Goal: Information Seeking & Learning: Learn about a topic

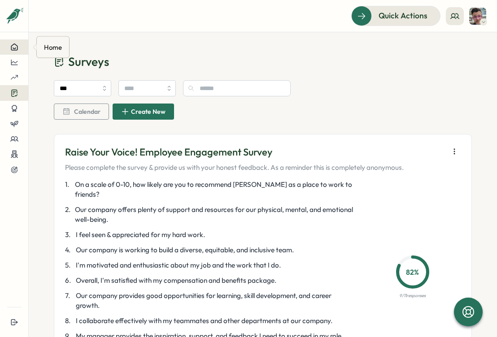
click at [17, 47] on icon at bounding box center [14, 47] width 6 height 6
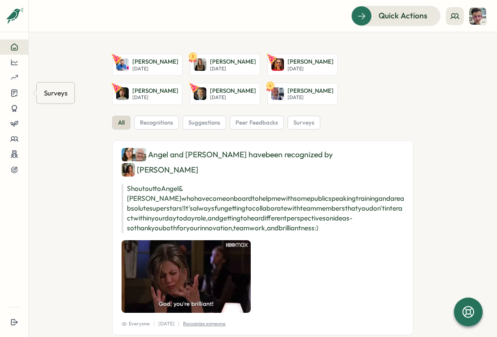
click at [62, 92] on div "Surveys" at bounding box center [55, 93] width 27 height 14
click at [12, 96] on icon at bounding box center [14, 93] width 8 height 9
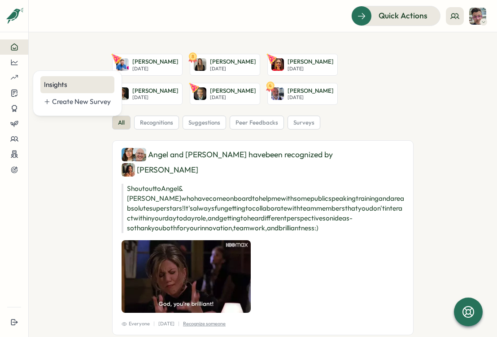
click at [50, 87] on div "Insights" at bounding box center [77, 85] width 67 height 10
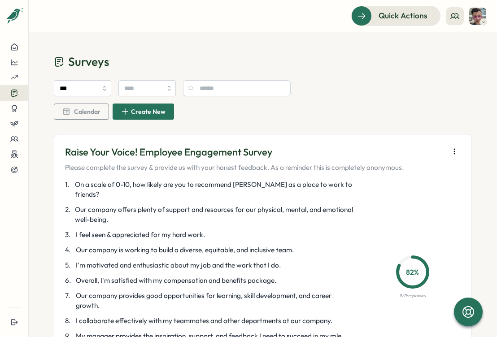
scroll to position [78, 0]
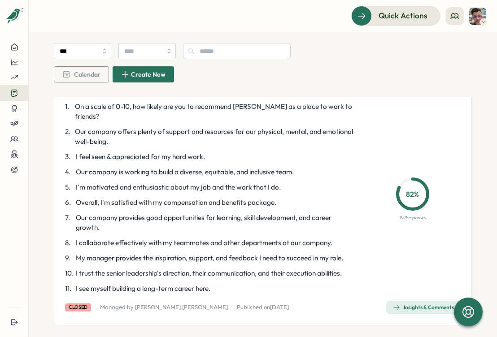
click at [411, 269] on div "Insights & Comments" at bounding box center [423, 307] width 61 height 7
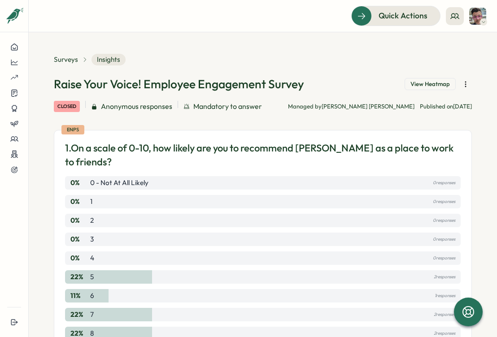
click at [425, 85] on span "View Heatmap" at bounding box center [429, 84] width 39 height 8
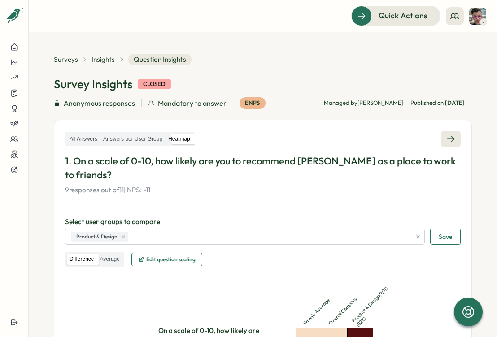
click at [446, 138] on icon at bounding box center [450, 139] width 9 height 9
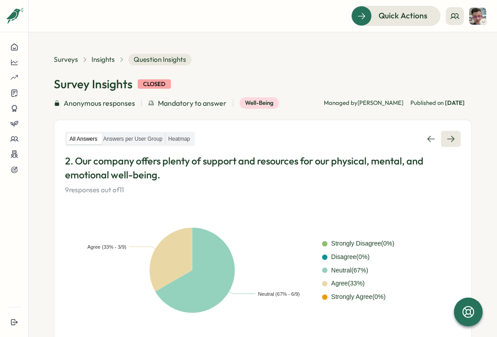
click at [446, 138] on icon at bounding box center [450, 139] width 9 height 9
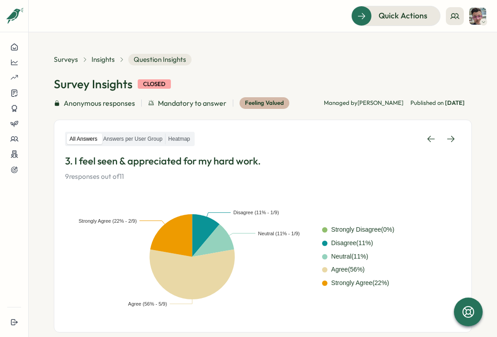
click at [446, 138] on icon at bounding box center [450, 139] width 9 height 9
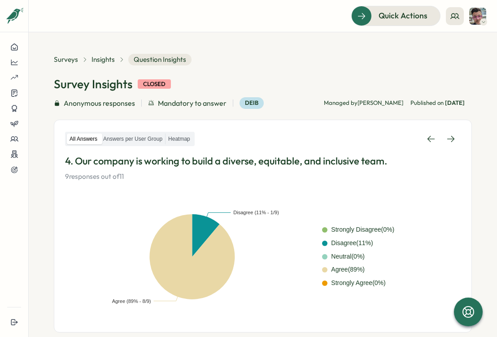
click at [446, 138] on icon at bounding box center [450, 139] width 9 height 9
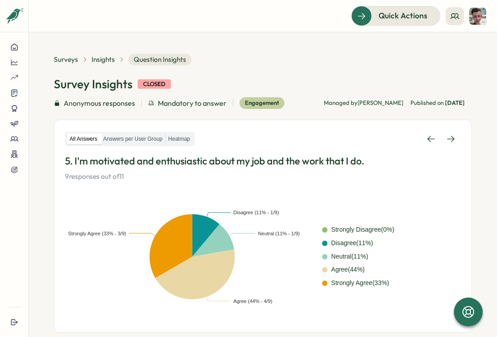
click at [446, 138] on icon at bounding box center [450, 139] width 9 height 9
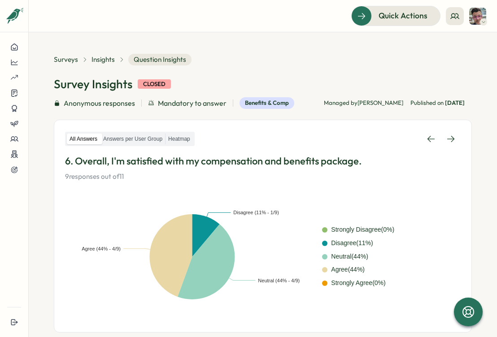
click at [446, 138] on icon at bounding box center [450, 139] width 9 height 9
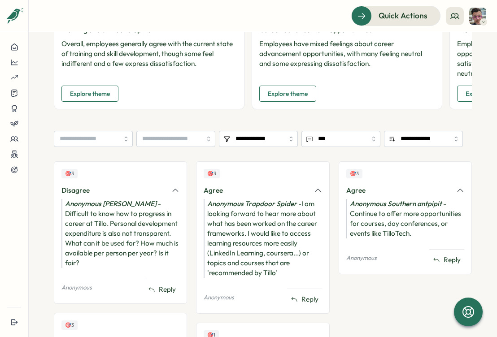
scroll to position [520, 0]
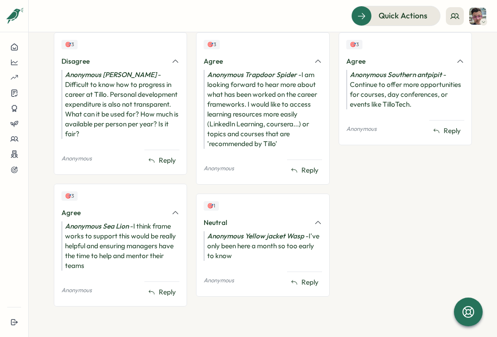
click at [315, 224] on icon at bounding box center [317, 223] width 5 height 3
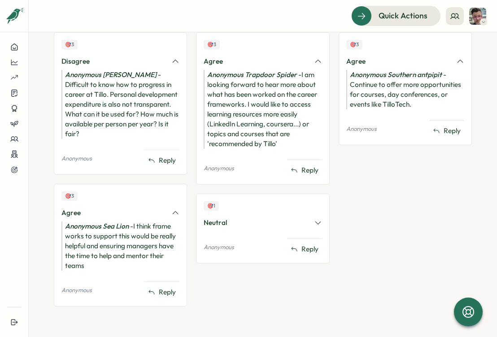
click at [314, 224] on icon at bounding box center [318, 223] width 8 height 8
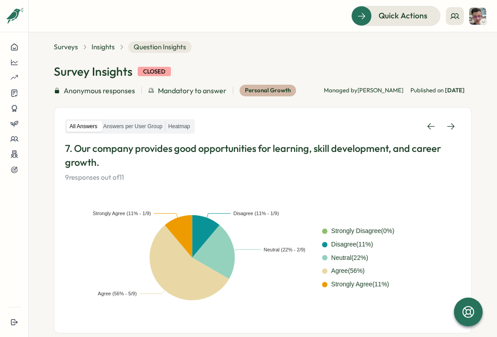
scroll to position [0, 0]
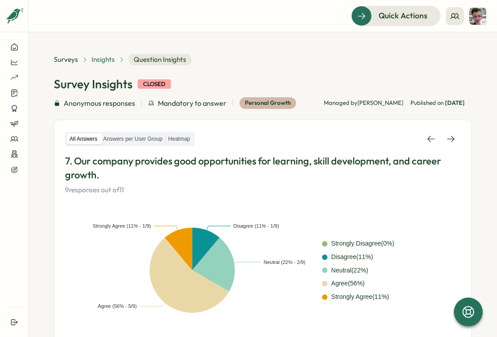
click at [105, 61] on span "Insights" at bounding box center [103, 60] width 23 height 10
